Goal: Information Seeking & Learning: Find specific fact

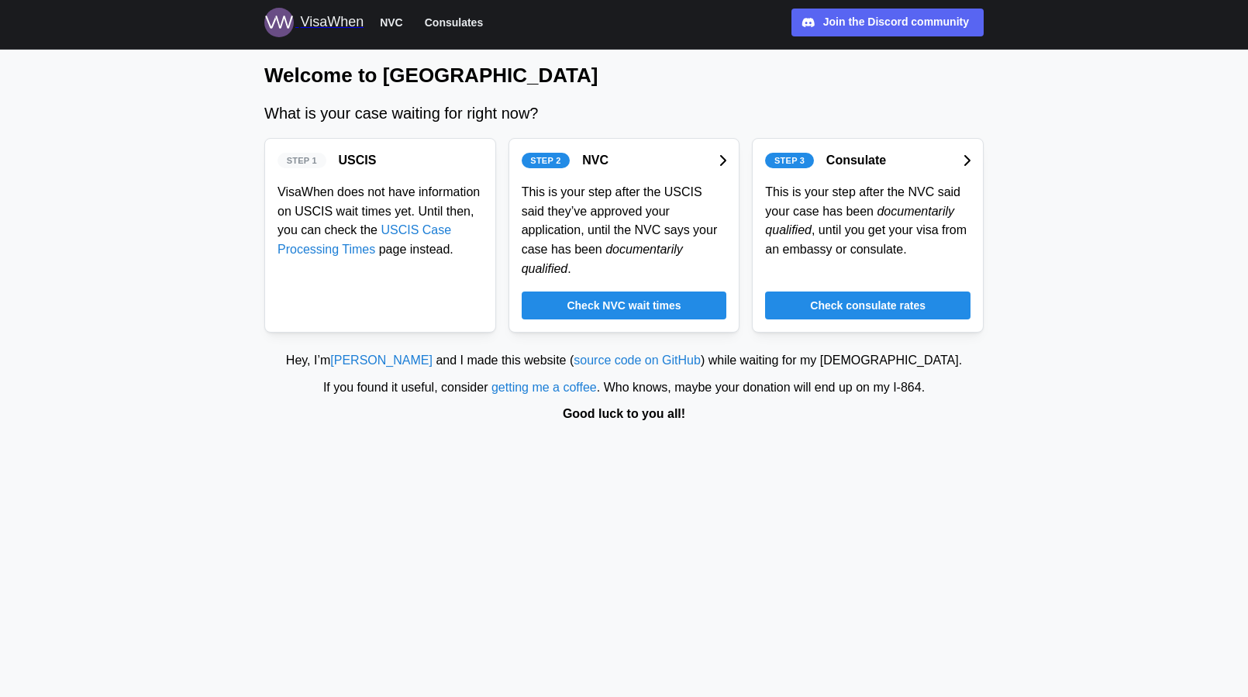
click at [556, 292] on div "Check NVC wait times" at bounding box center [624, 305] width 176 height 26
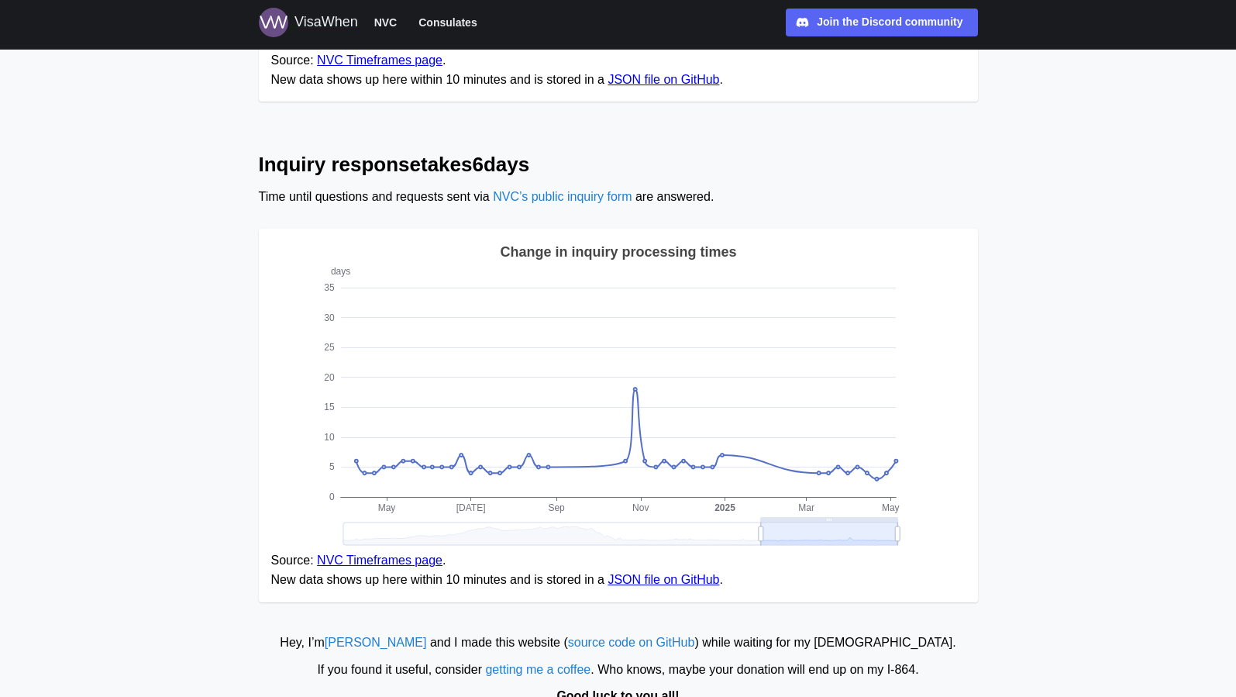
scroll to position [1118, 0]
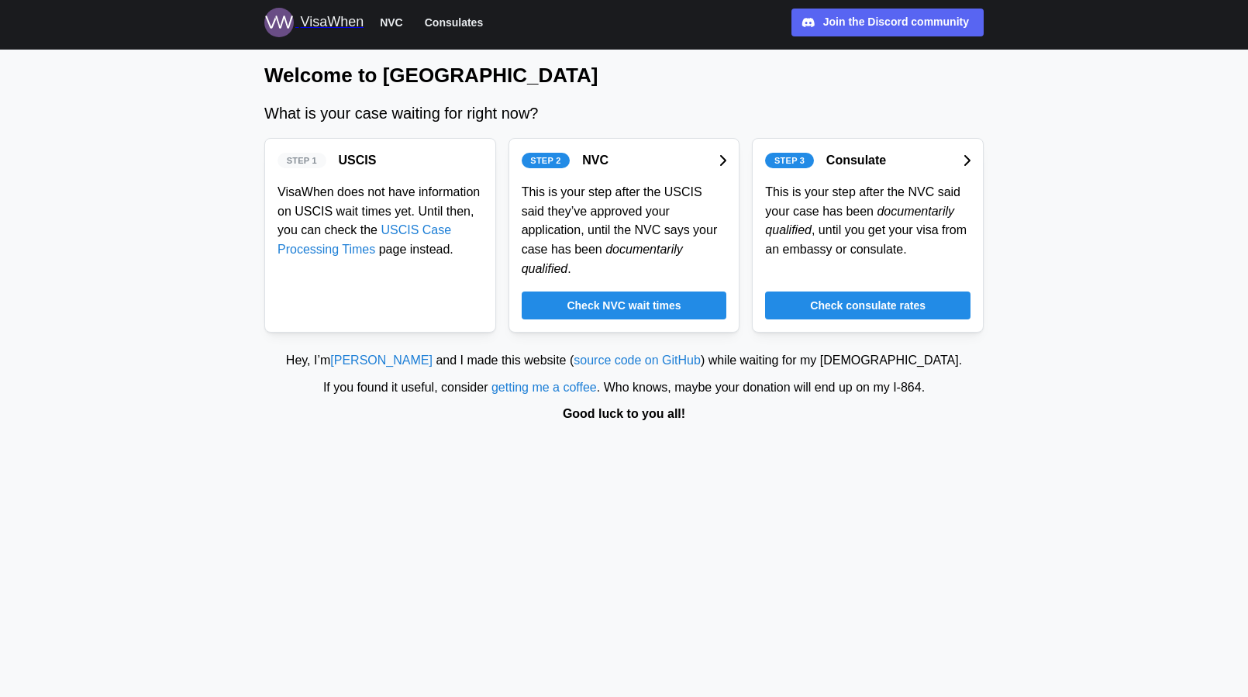
click at [814, 292] on span "Check consulate rates" at bounding box center [867, 305] width 115 height 26
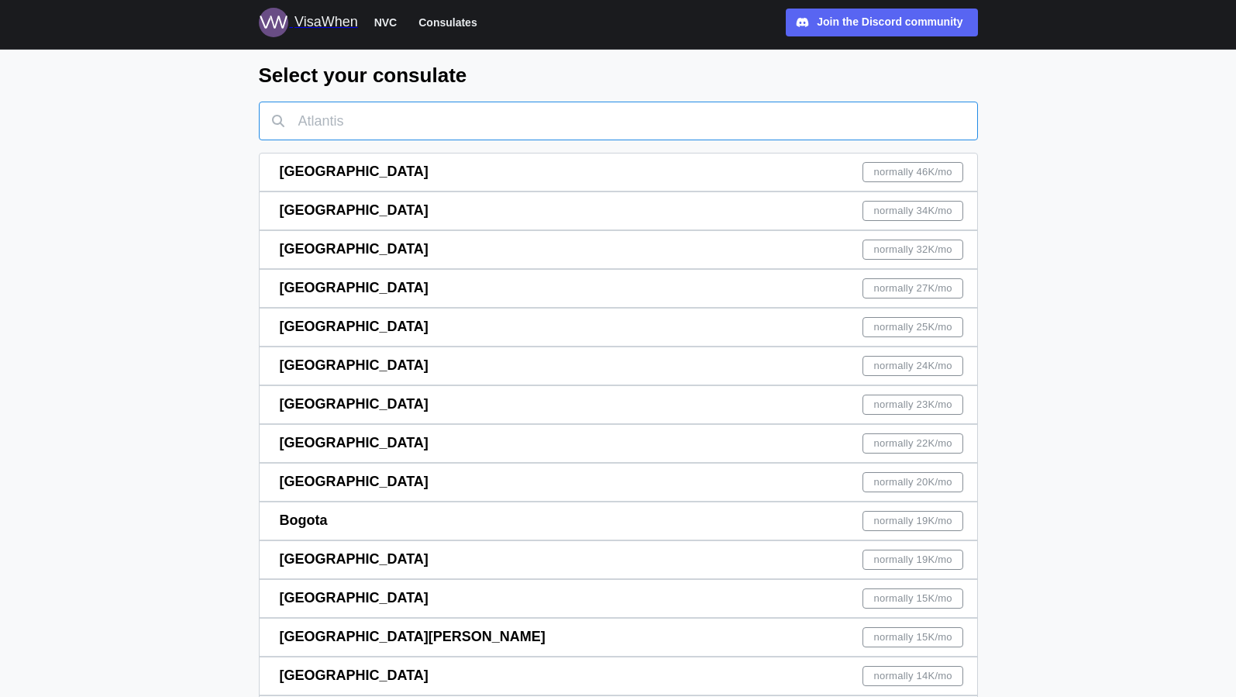
click at [796, 134] on input "text" at bounding box center [618, 121] width 719 height 39
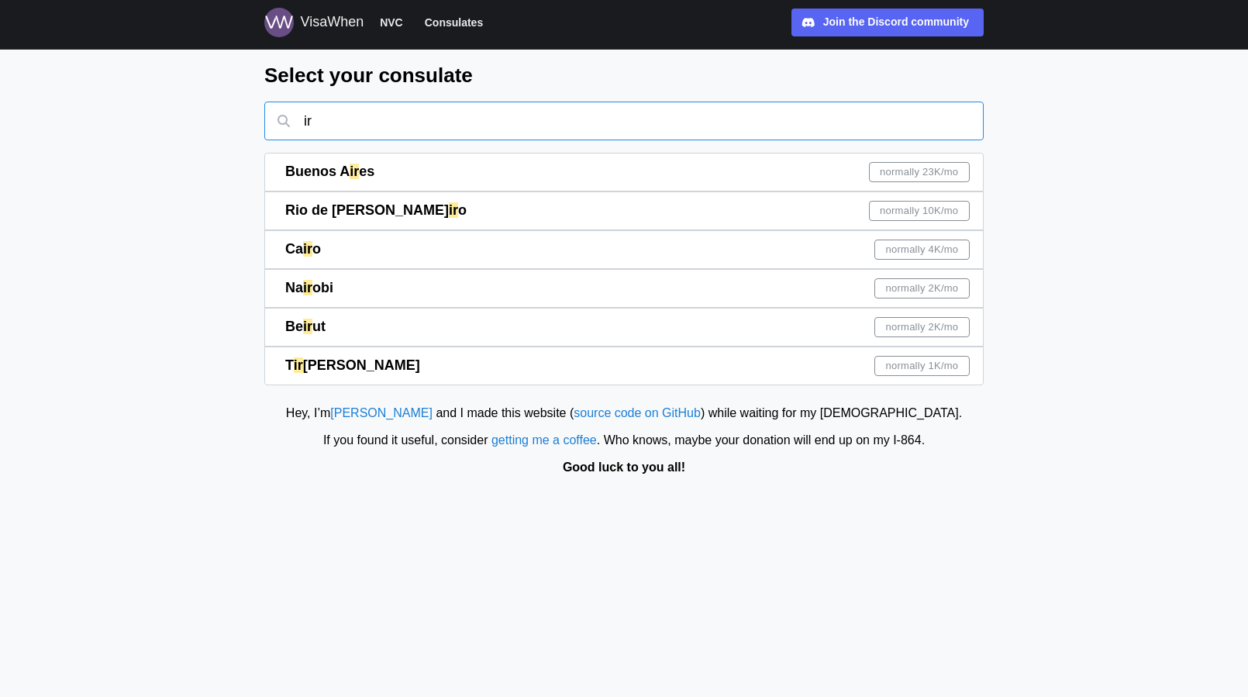
type input "i"
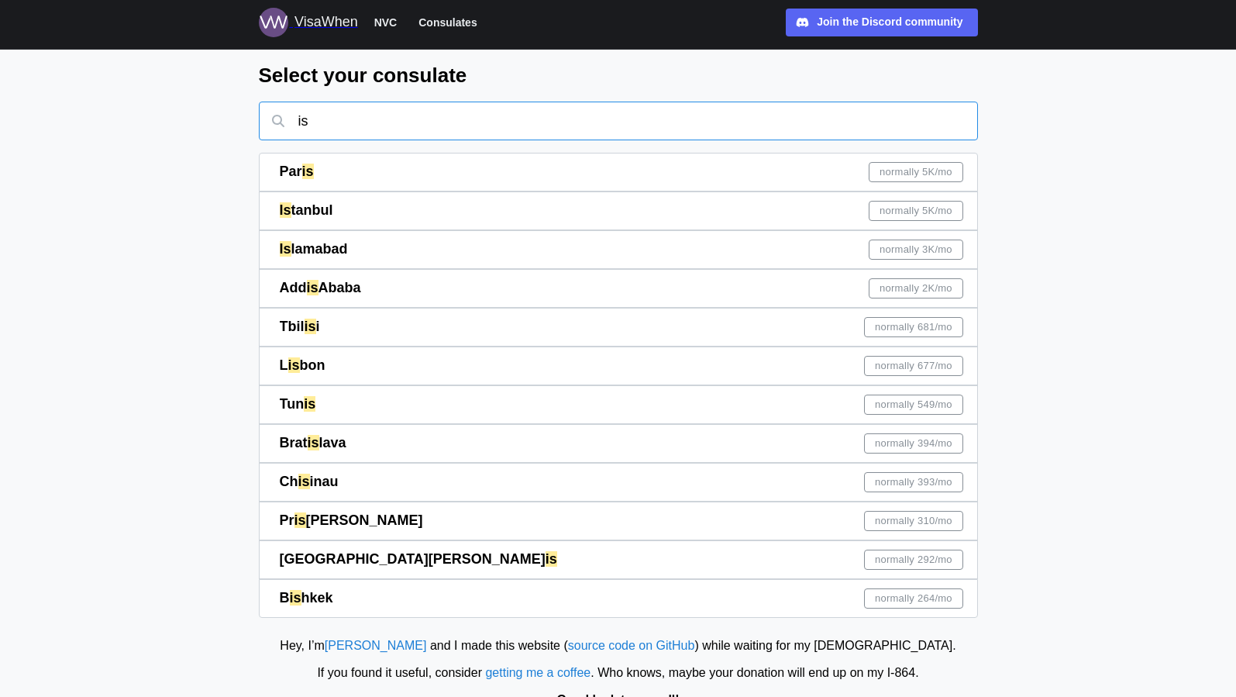
type input "is"
click at [349, 219] on div "Is tanbul normally 5K /mo" at bounding box center [622, 210] width 684 height 37
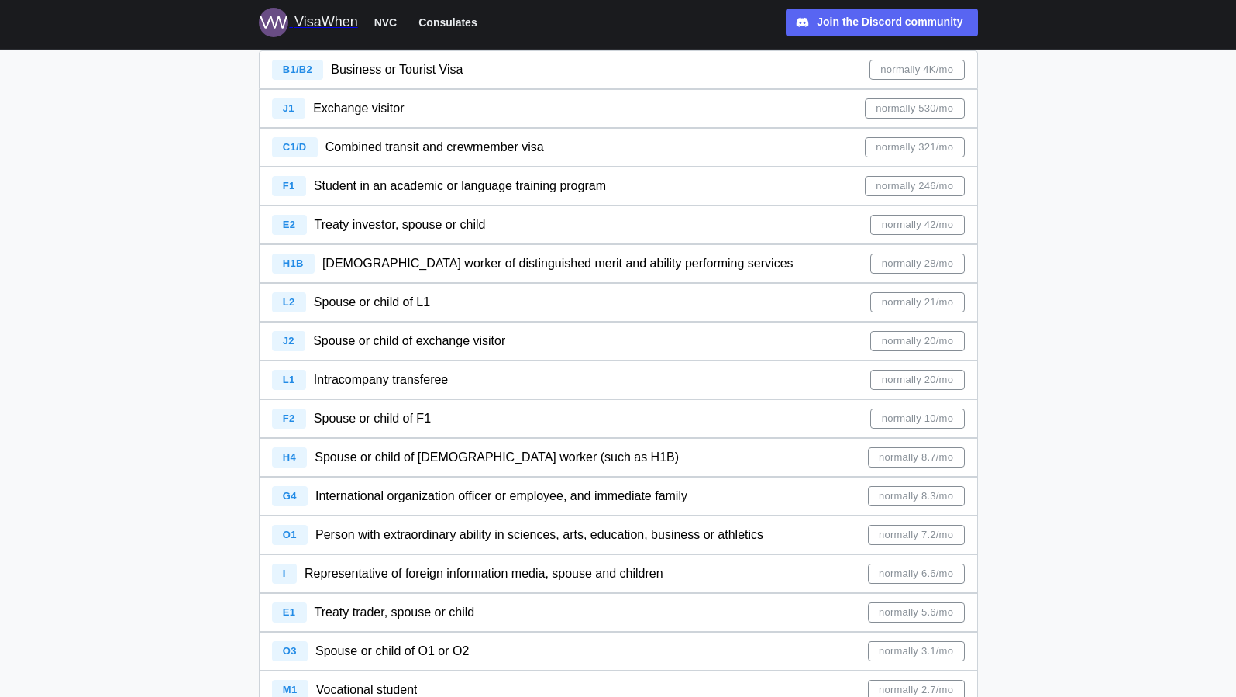
scroll to position [156, 0]
